Goal: Use online tool/utility: Utilize a website feature to perform a specific function

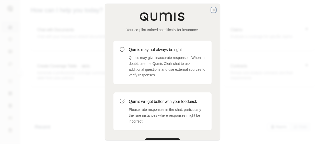
click at [214, 10] on icon "button" at bounding box center [214, 10] width 4 height 4
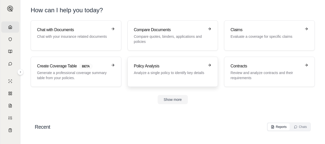
click at [160, 66] on h3 "Policy Analysis" at bounding box center [169, 66] width 71 height 6
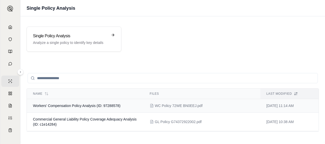
click at [78, 107] on span "Workers' Compensation Policy Analysis (ID: 97288578)" at bounding box center [76, 106] width 87 height 4
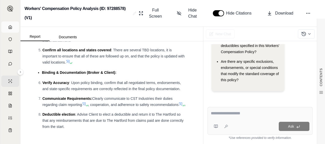
scroll to position [1843, 0]
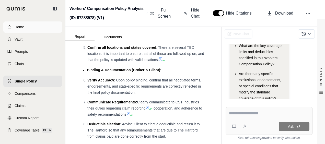
click at [10, 28] on polyline at bounding box center [9, 28] width 1 height 2
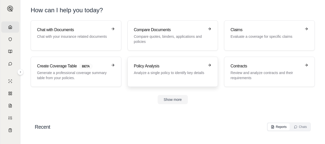
click at [159, 70] on div "Policy Analysis Analyze a single policy to identify key details" at bounding box center [169, 69] width 71 height 12
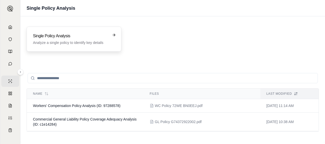
click at [99, 38] on h3 "Single Policy Analysis" at bounding box center [70, 36] width 75 height 6
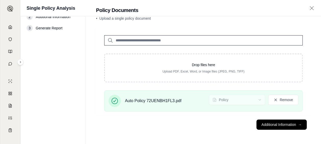
scroll to position [20, 0]
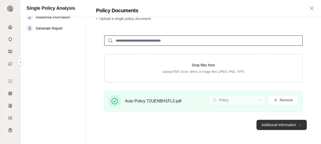
click at [273, 123] on button "Additional Information →" at bounding box center [282, 125] width 50 height 10
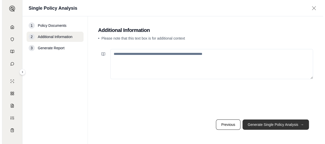
scroll to position [0, 0]
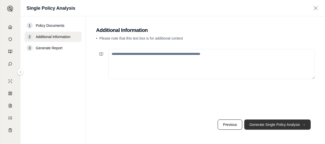
click at [282, 124] on button "Generate Single Policy Analysis →" at bounding box center [277, 125] width 66 height 10
